Goal: Task Accomplishment & Management: Manage account settings

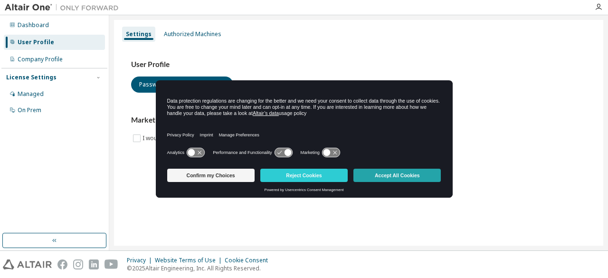
click at [390, 178] on button "Accept All Cookies" at bounding box center [397, 175] width 87 height 13
